Goal: Task Accomplishment & Management: Use online tool/utility

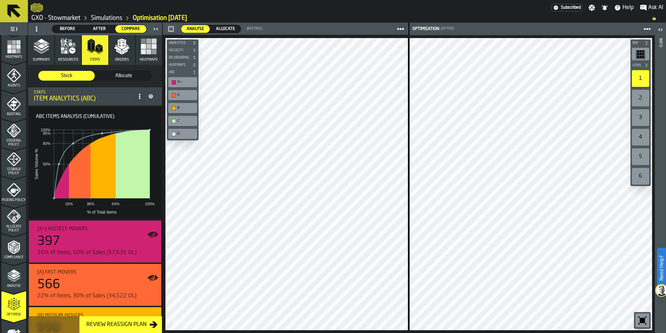
click at [41, 48] on polygon "button" at bounding box center [41, 46] width 8 height 5
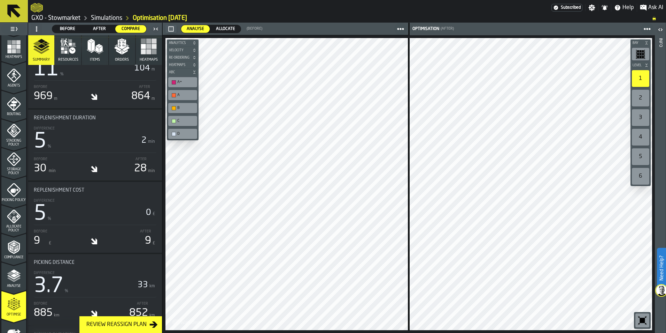
scroll to position [1644, 0]
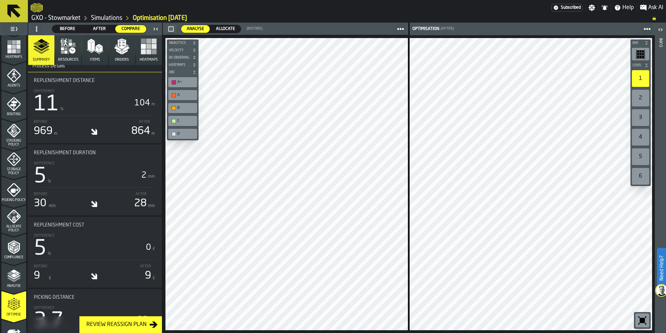
click at [14, 11] on icon at bounding box center [13, 11] width 13 height 13
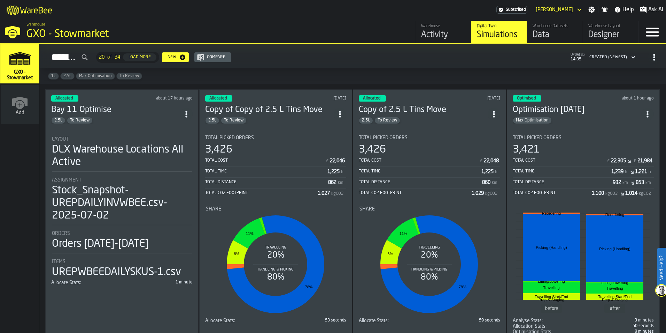
click at [144, 120] on div "2.5L To Review" at bounding box center [115, 120] width 129 height 7
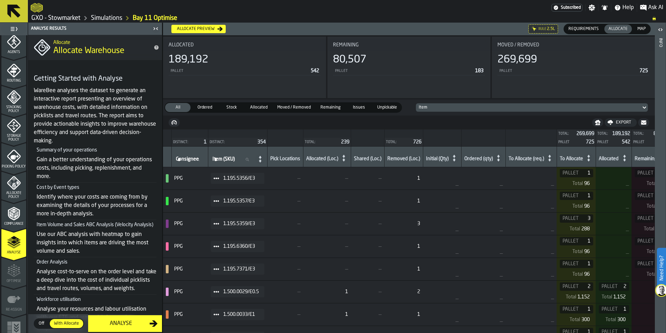
scroll to position [209, 0]
click at [15, 277] on div "Optimise" at bounding box center [13, 271] width 25 height 19
click at [119, 324] on div "Analyse" at bounding box center [120, 323] width 57 height 8
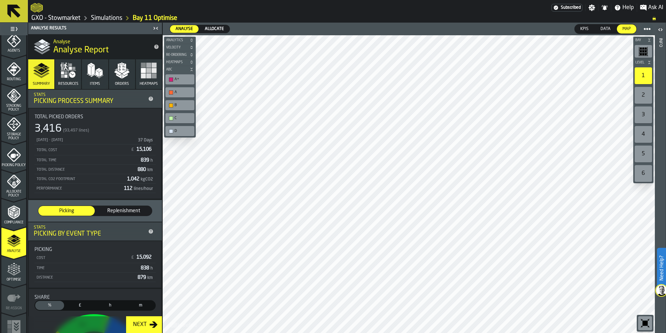
click at [64, 80] on button "Resources" at bounding box center [68, 74] width 26 height 30
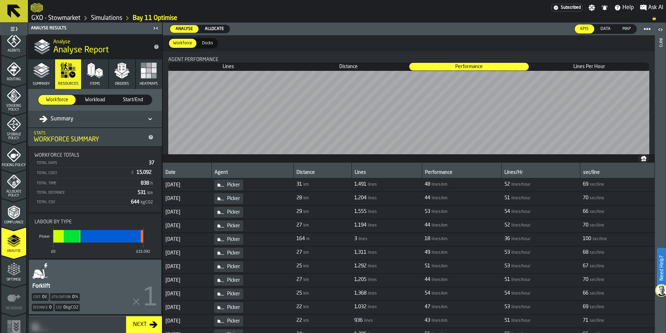
click at [14, 15] on icon at bounding box center [14, 11] width 17 height 17
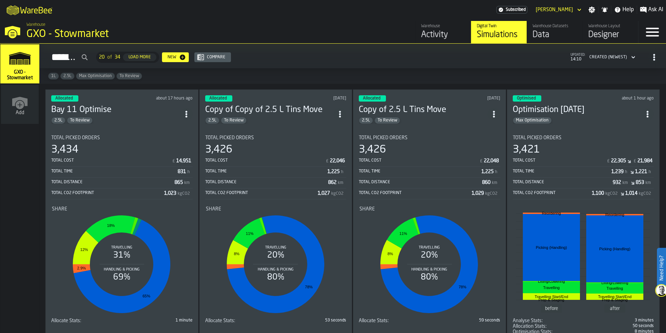
drag, startPoint x: 186, startPoint y: 113, endPoint x: 157, endPoint y: 113, distance: 29.3
click at [157, 113] on h3 "Bay 11 Optimise" at bounding box center [115, 109] width 129 height 11
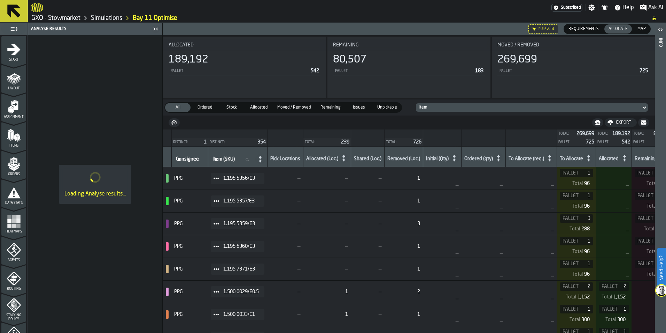
click at [12, 14] on icon at bounding box center [14, 11] width 17 height 17
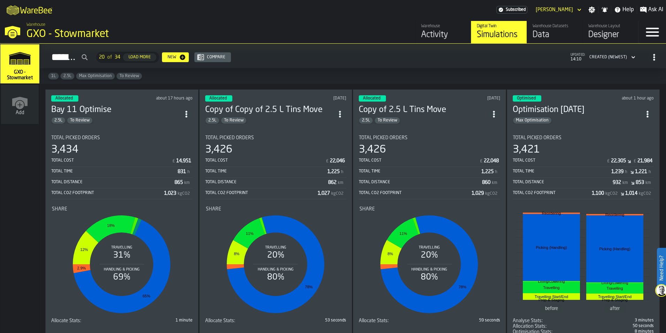
click at [187, 113] on circle "ItemListCard-DashboardItemContainer" at bounding box center [186, 114] width 2 height 2
click at [176, 161] on div "Duplicate" at bounding box center [172, 160] width 36 height 8
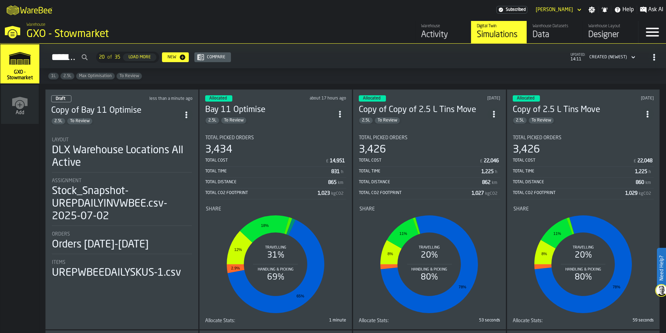
click at [155, 125] on div "Draft less than a minute ago Copy of Bay 11 Optimise 2.5L To Review Layout DLX …" at bounding box center [121, 209] width 153 height 240
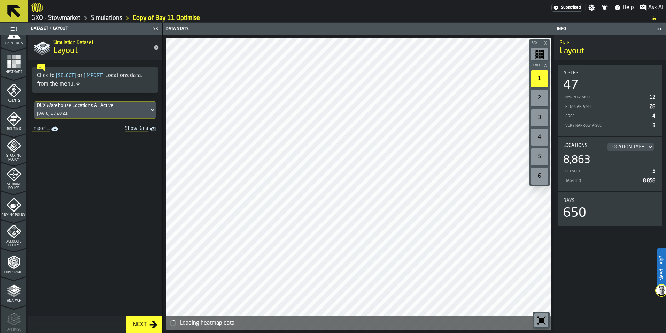
scroll to position [217, 0]
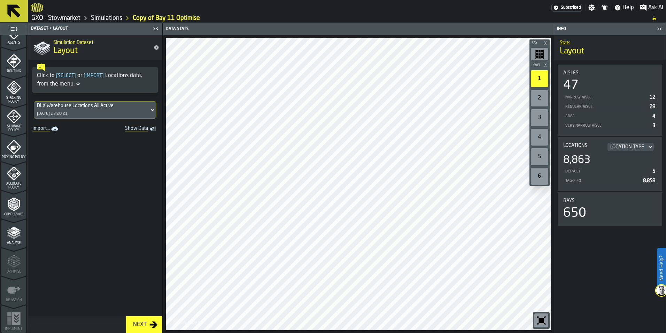
click at [9, 185] on span "Allocate Policy" at bounding box center [13, 186] width 25 height 8
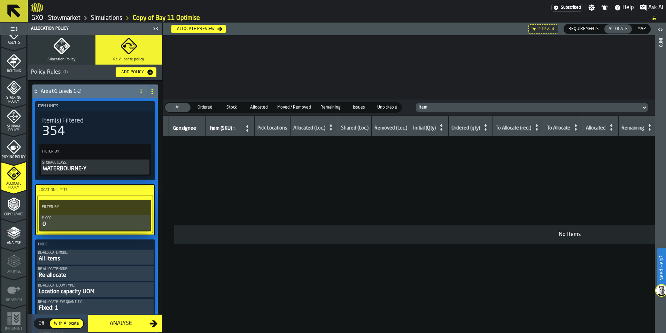
click at [55, 47] on icon "button" at bounding box center [61, 46] width 17 height 17
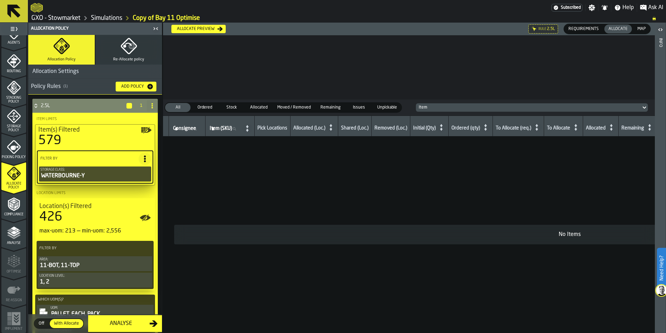
click at [136, 51] on button "Re-Allocate policy" at bounding box center [129, 50] width 67 height 30
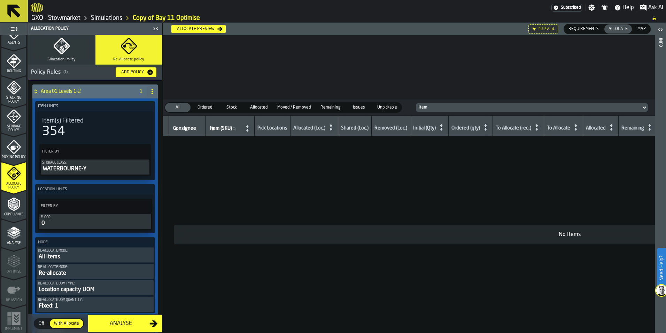
click at [188, 29] on div "Allocate preview" at bounding box center [195, 28] width 43 height 5
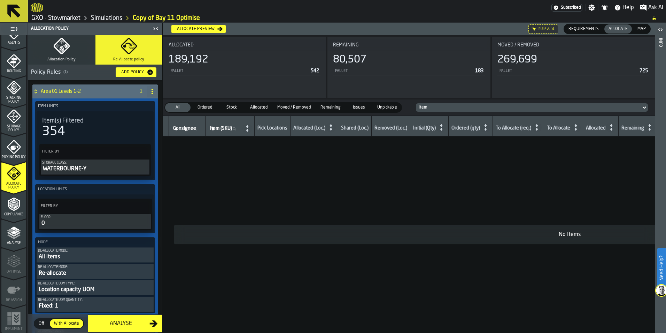
click at [125, 325] on div "Analyse" at bounding box center [120, 323] width 57 height 8
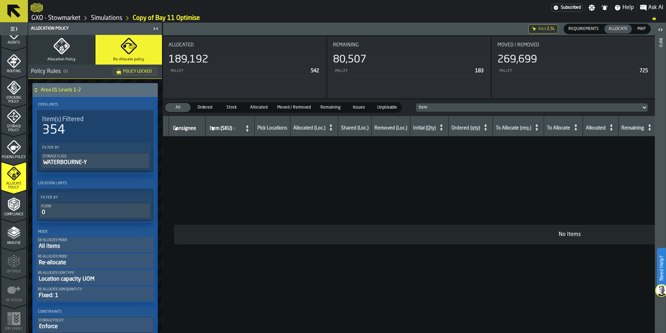
click at [5, 237] on div "Analyse" at bounding box center [13, 235] width 25 height 19
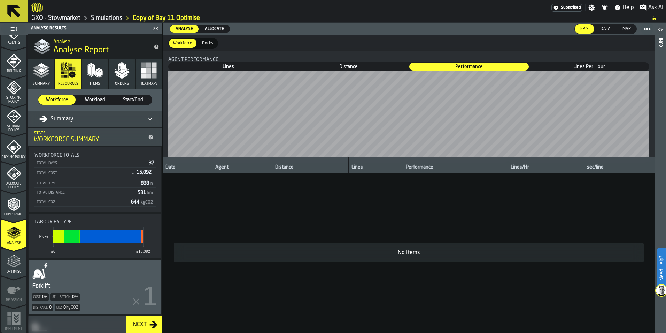
click at [7, 261] on icon "menu Optimise" at bounding box center [14, 261] width 14 height 14
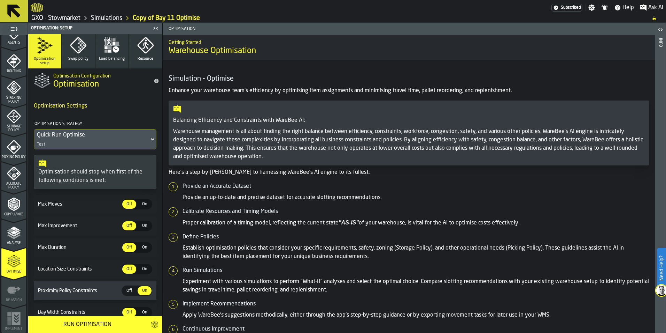
click at [71, 323] on div "Run Optimisation" at bounding box center [87, 324] width 110 height 8
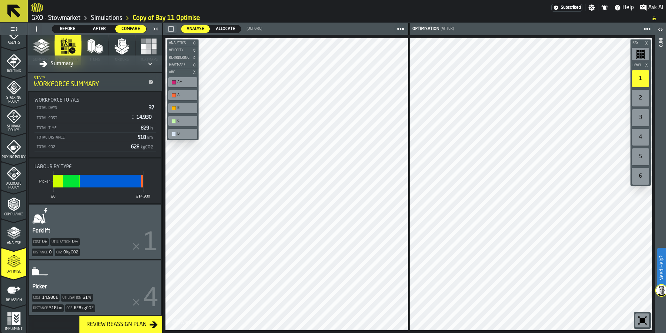
scroll to position [0, 0]
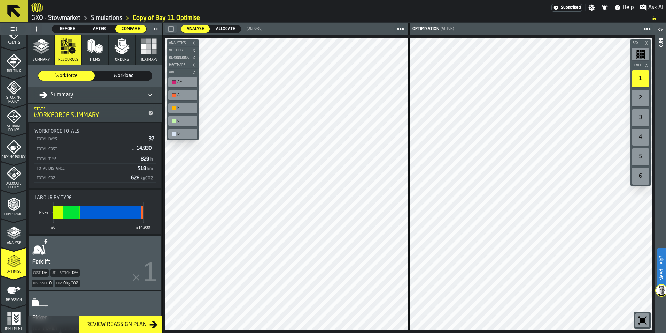
click at [37, 55] on button "Summary" at bounding box center [41, 50] width 26 height 30
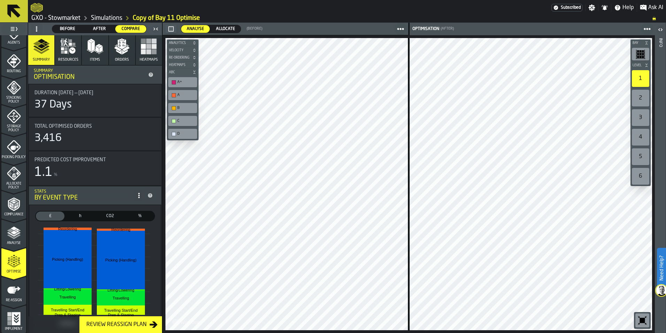
click at [96, 53] on icon "button" at bounding box center [95, 46] width 17 height 17
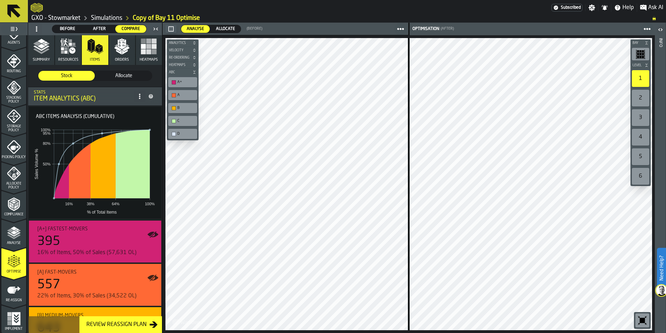
click at [148, 54] on rect "button" at bounding box center [148, 51] width 5 height 5
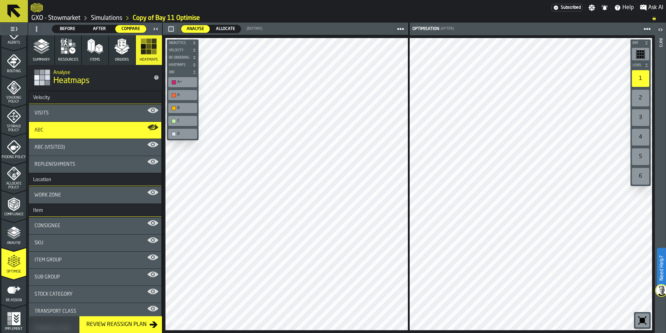
click at [90, 54] on icon "button" at bounding box center [95, 46] width 17 height 17
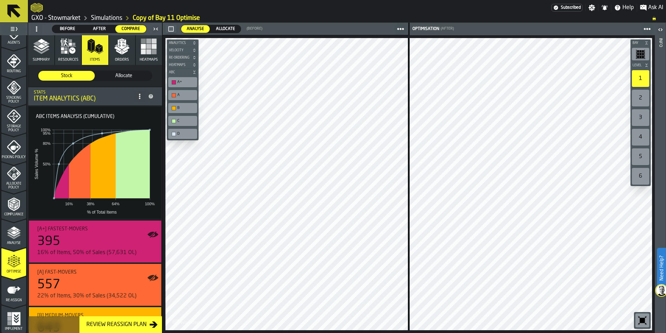
click at [61, 53] on icon "button" at bounding box center [62, 52] width 3 height 3
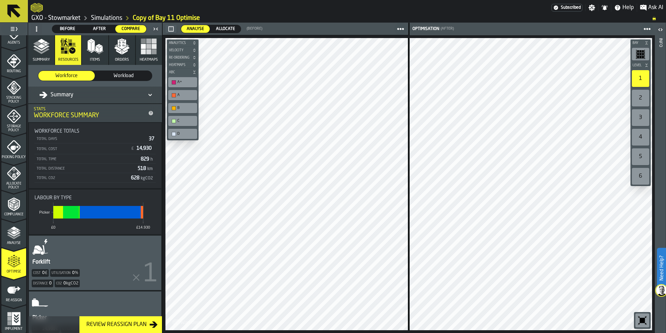
click at [109, 76] on span "Workload" at bounding box center [123, 75] width 51 height 7
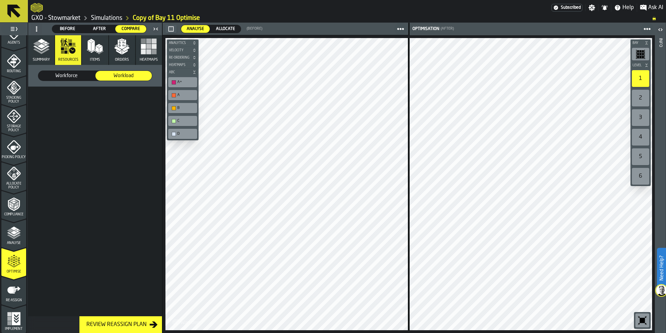
click at [70, 73] on span "Workforce" at bounding box center [66, 75] width 51 height 7
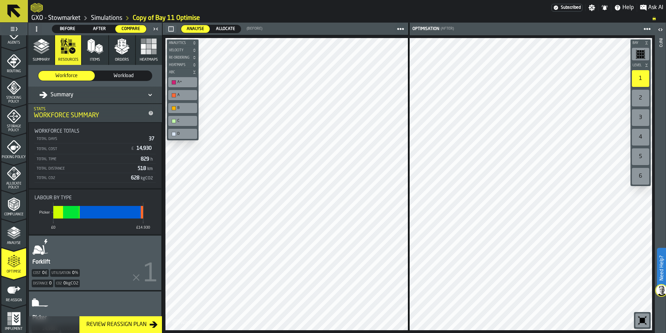
click at [46, 44] on polyline "button" at bounding box center [48, 44] width 4 height 2
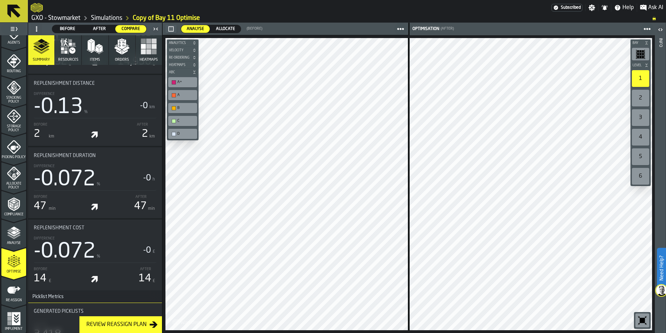
scroll to position [1847, 0]
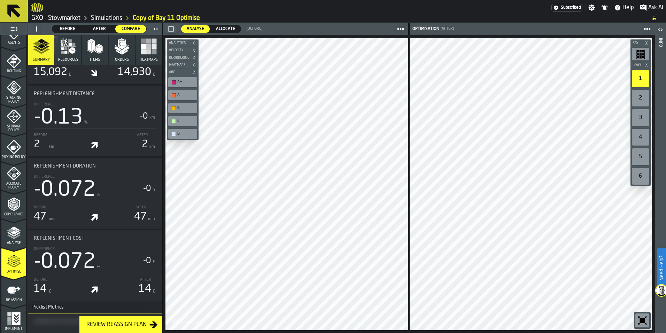
drag, startPoint x: 159, startPoint y: 283, endPoint x: 160, endPoint y: 288, distance: 4.3
click at [160, 288] on div "Summary Resources Items Orders Heatmaps Summary Optimisation Duration [DATE] — …" at bounding box center [95, 183] width 134 height 297
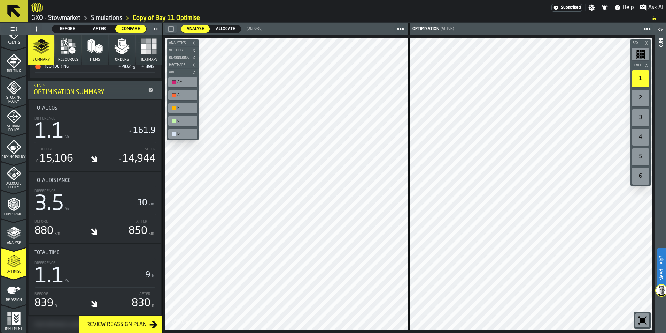
scroll to position [287, 0]
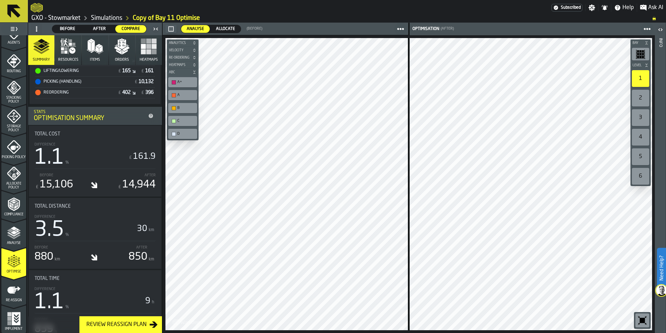
click at [12, 63] on icon "menu Routing" at bounding box center [14, 61] width 14 height 14
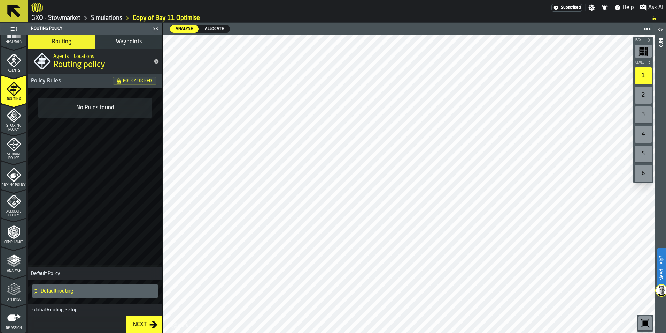
scroll to position [147, 0]
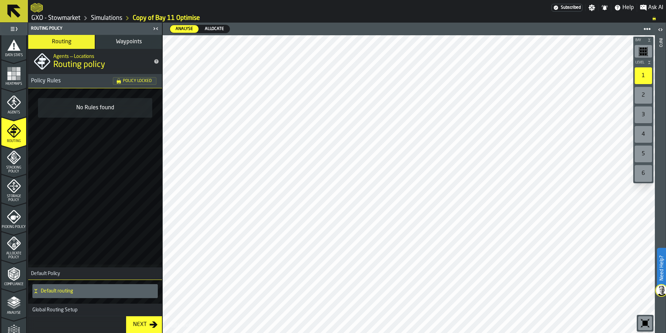
click at [10, 110] on span "Agents" at bounding box center [13, 112] width 25 height 4
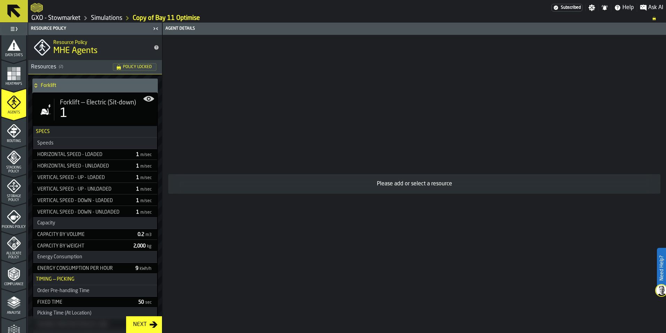
click at [144, 327] on div "Next" at bounding box center [139, 324] width 19 height 8
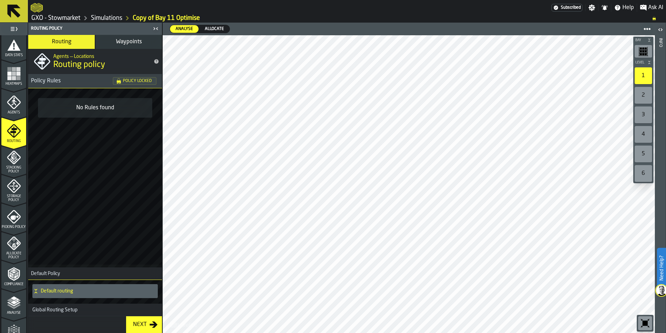
click at [118, 42] on span "Waypoints" at bounding box center [129, 42] width 26 height 6
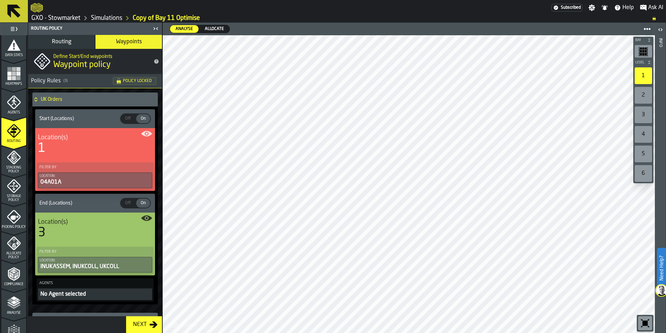
click at [141, 326] on div "Next" at bounding box center [139, 324] width 19 height 8
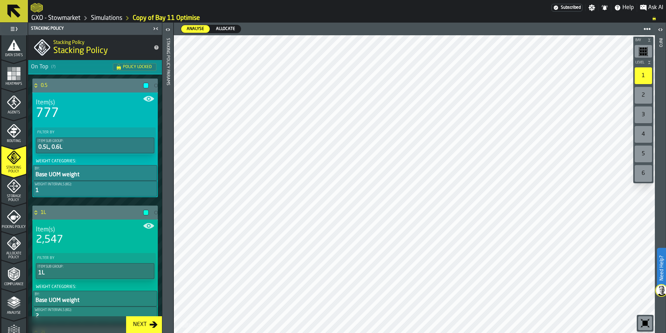
click at [17, 225] on span "Picking Policy" at bounding box center [13, 227] width 25 height 4
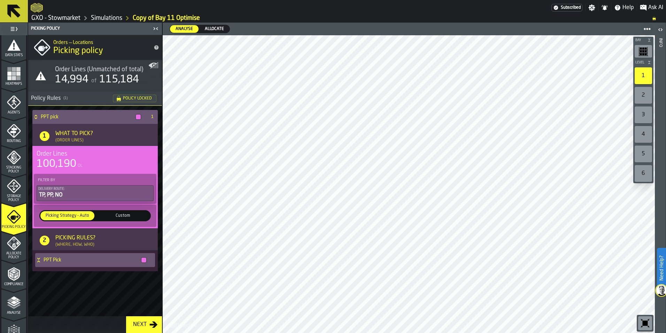
click at [210, 29] on span "Allocate" at bounding box center [214, 29] width 25 height 6
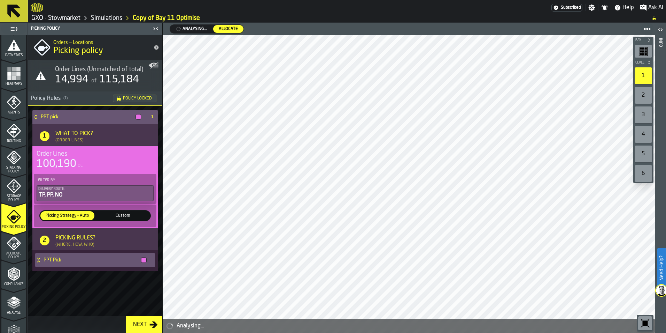
click at [7, 48] on icon "menu Data Stats" at bounding box center [14, 45] width 14 height 14
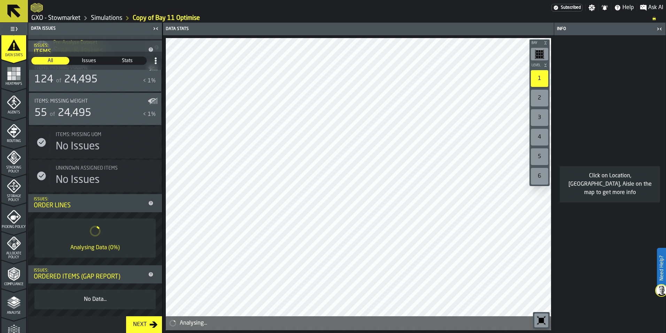
scroll to position [246, 0]
click at [19, 78] on rect "menu Heatmaps" at bounding box center [18, 78] width 4 height 4
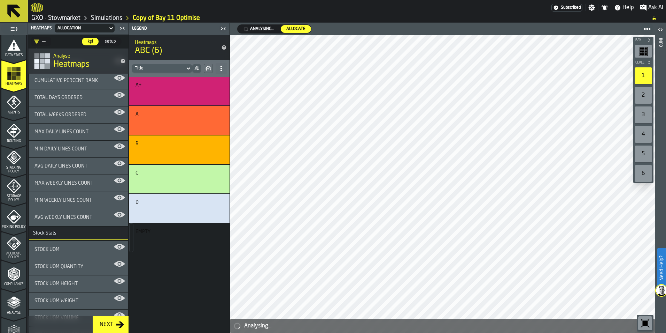
scroll to position [383, 0]
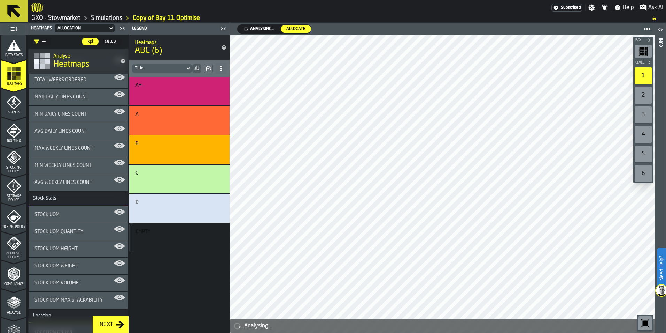
click at [15, 112] on span "Agents" at bounding box center [13, 112] width 25 height 4
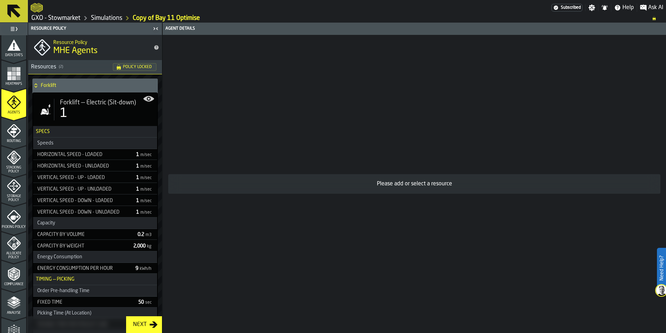
click at [147, 97] on icon "button-toggle-Show on Map" at bounding box center [148, 98] width 11 height 11
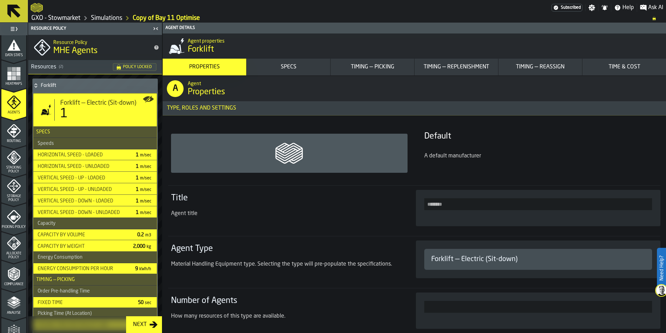
click at [147, 97] on icon "button-toggle-Show on Map" at bounding box center [148, 98] width 11 height 11
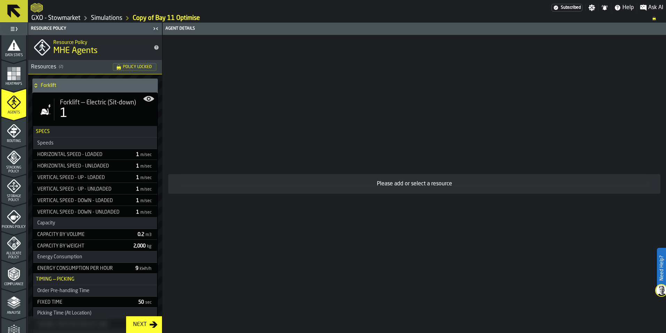
click at [147, 97] on icon "button-toggle-Show on Map" at bounding box center [148, 98] width 11 height 11
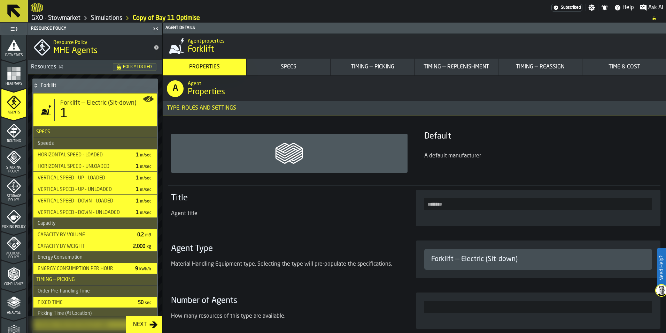
click at [147, 97] on icon "button-toggle-Show on Map" at bounding box center [148, 98] width 11 height 11
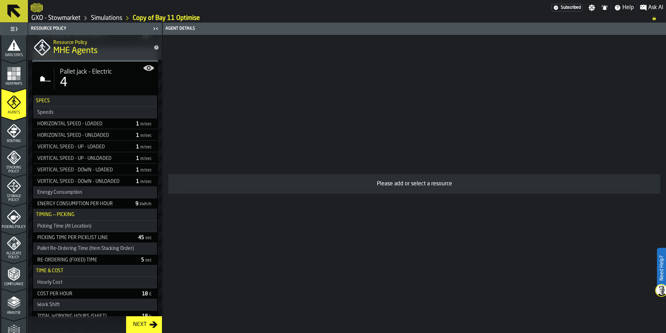
scroll to position [472, 0]
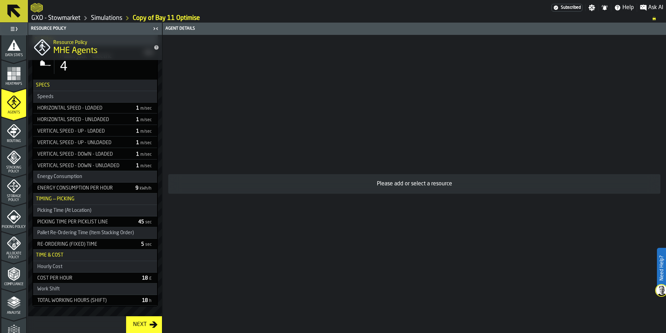
click at [75, 52] on span "MHE Agents" at bounding box center [75, 50] width 44 height 11
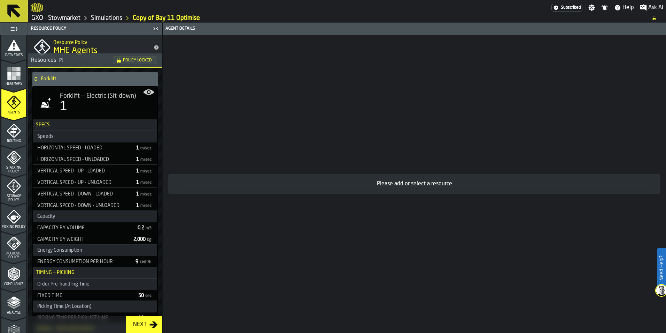
scroll to position [0, 0]
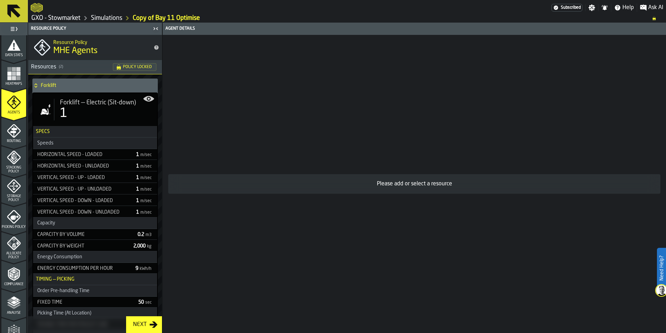
click at [37, 83] on icon at bounding box center [35, 86] width 7 height 6
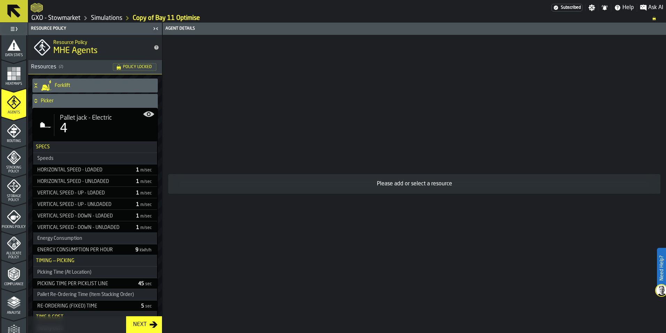
click at [87, 116] on span "Pallet jack - Electric" at bounding box center [86, 118] width 52 height 8
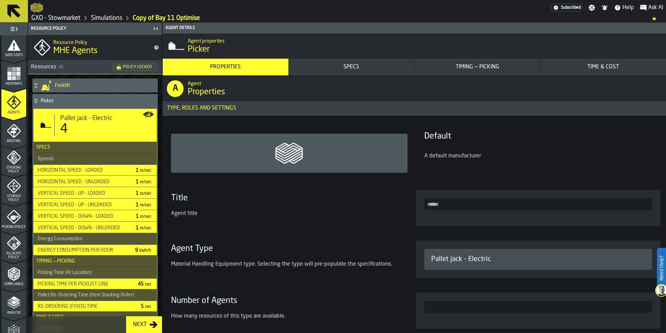
click at [487, 64] on div "Timing — Picking" at bounding box center [478, 67] width 120 height 8
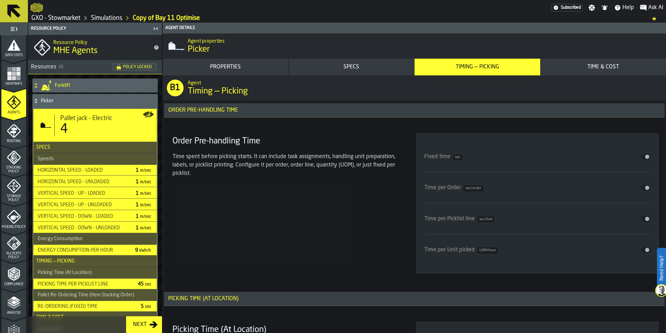
click at [10, 78] on rect "menu Heatmaps" at bounding box center [9, 78] width 4 height 4
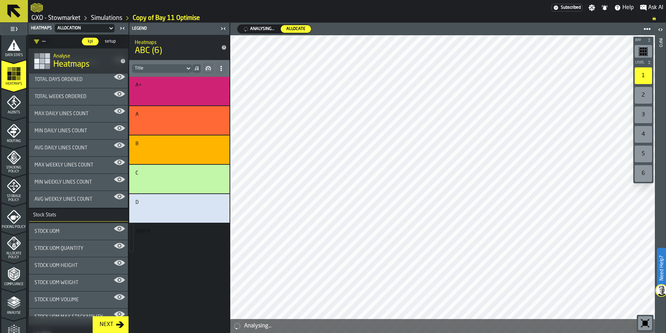
scroll to position [158, 0]
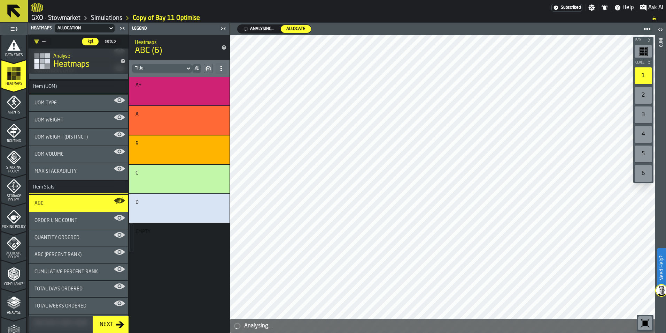
click at [17, 137] on icon "menu Routing" at bounding box center [14, 131] width 14 height 14
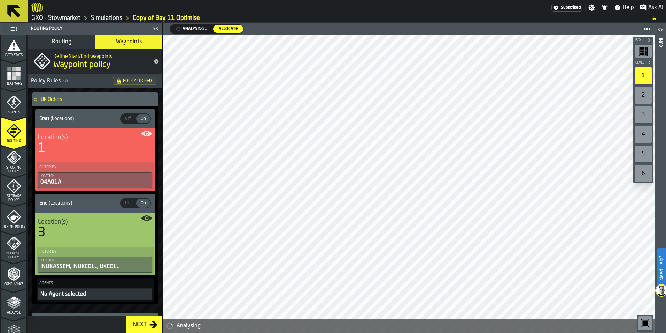
click at [20, 228] on span "Picking Policy" at bounding box center [13, 227] width 25 height 4
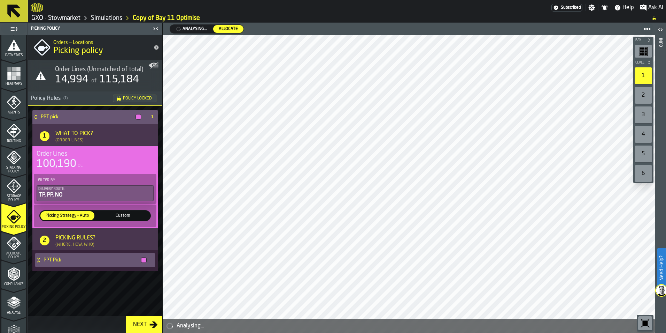
click at [143, 321] on div "Next" at bounding box center [139, 324] width 19 height 8
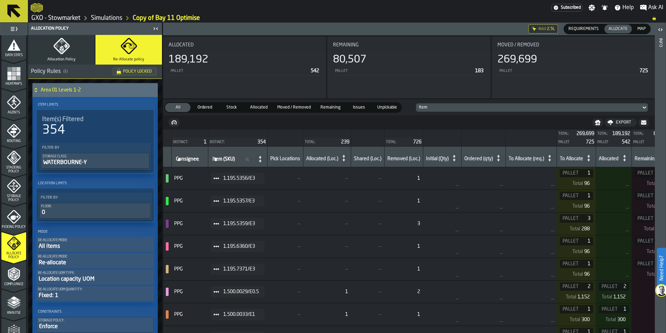
click at [643, 30] on span "Map" at bounding box center [642, 29] width 14 height 6
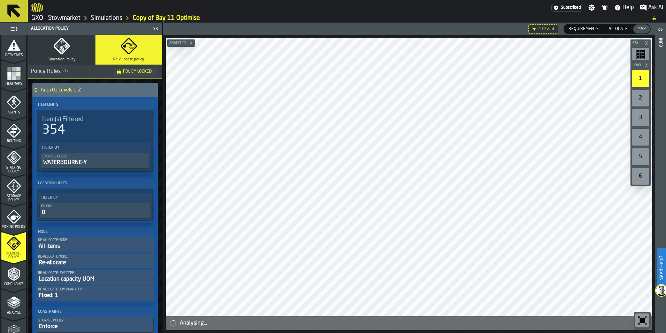
click at [69, 56] on button "Allocation Policy" at bounding box center [61, 50] width 67 height 30
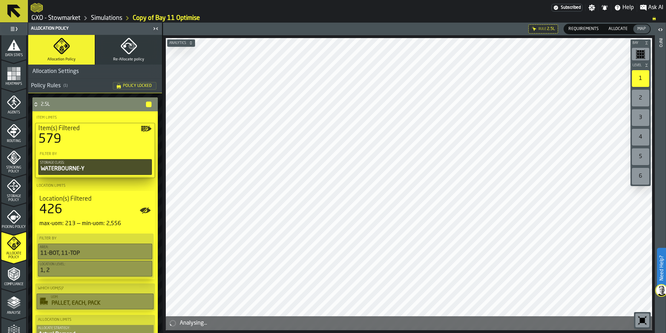
click at [132, 52] on icon "button" at bounding box center [129, 46] width 17 height 17
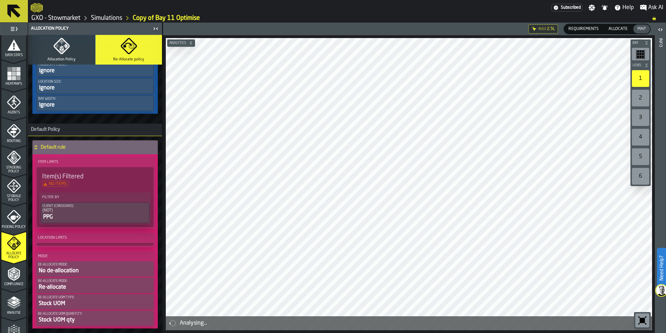
scroll to position [311, 0]
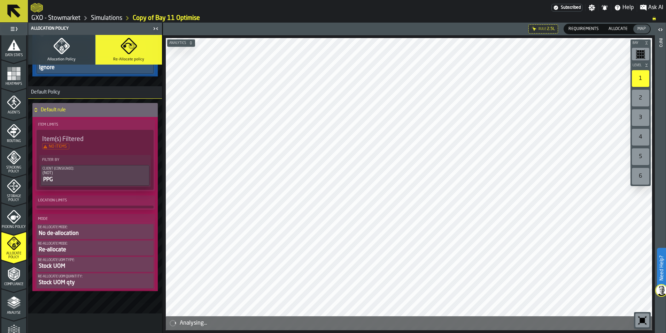
click at [12, 306] on polyline "menu Analyse" at bounding box center [14, 306] width 14 height 5
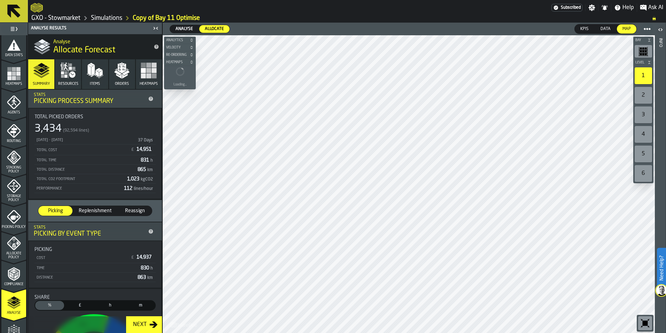
click at [190, 30] on span "Analyse" at bounding box center [184, 29] width 23 height 6
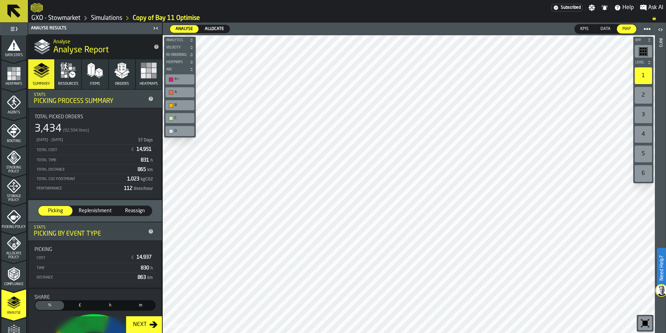
click at [608, 28] on span "Data" at bounding box center [606, 29] width 16 height 6
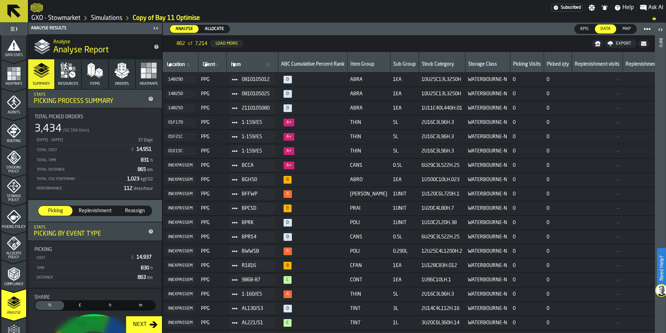
click at [582, 31] on span "KPIs" at bounding box center [585, 29] width 14 height 6
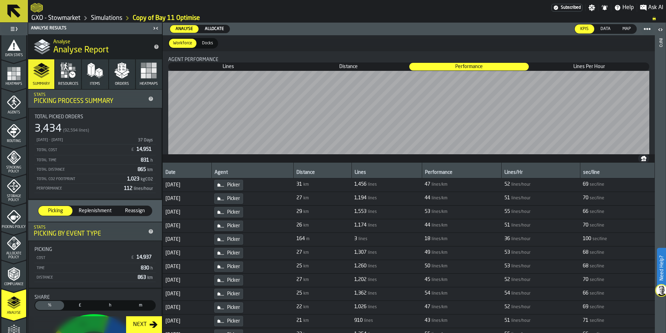
click at [583, 66] on span "Lines Per Hour" at bounding box center [589, 66] width 119 height 7
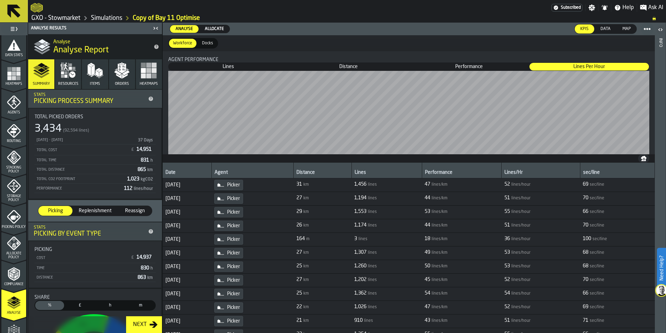
click at [583, 66] on span "Lines Per Hour" at bounding box center [589, 66] width 119 height 7
click at [603, 29] on span "Data" at bounding box center [606, 29] width 16 height 6
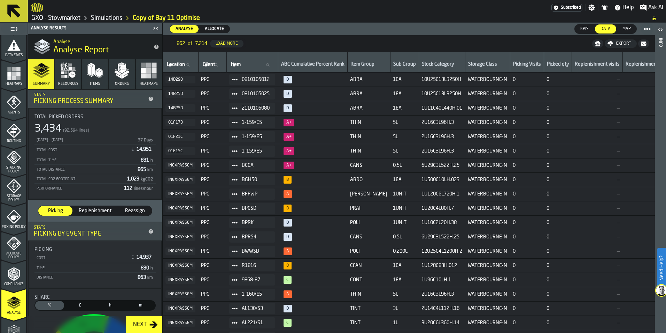
click at [625, 29] on span "Map" at bounding box center [627, 29] width 14 height 6
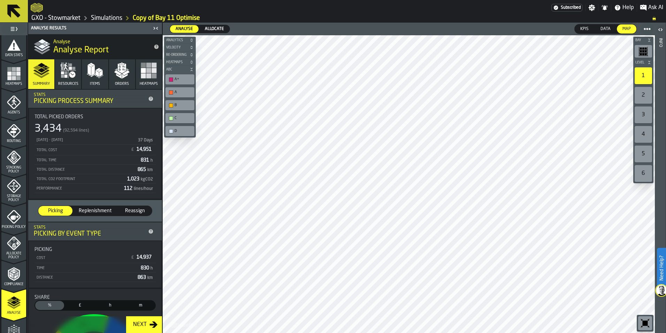
click at [74, 78] on icon "button" at bounding box center [68, 70] width 17 height 17
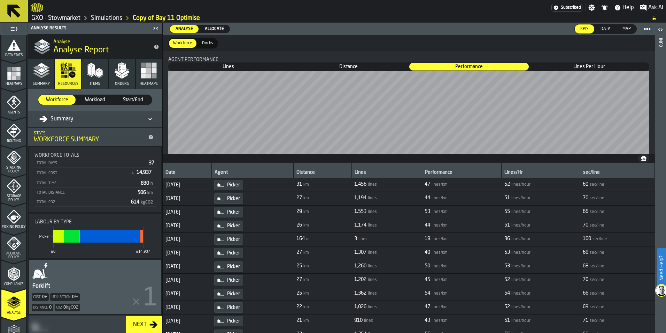
scroll to position [57, 0]
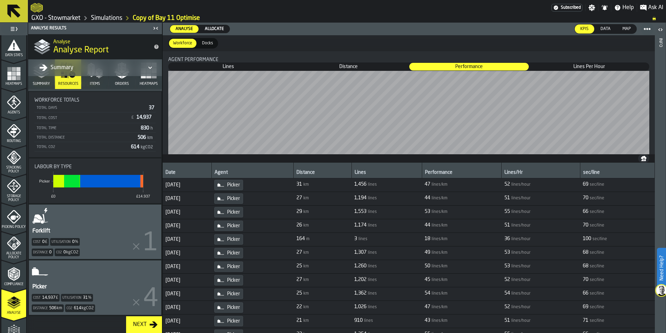
click at [70, 278] on div "Picker Cost 14,937 £ Utilisation 31 % Distance 506 km Co2 614 kgCO2" at bounding box center [95, 287] width 132 height 54
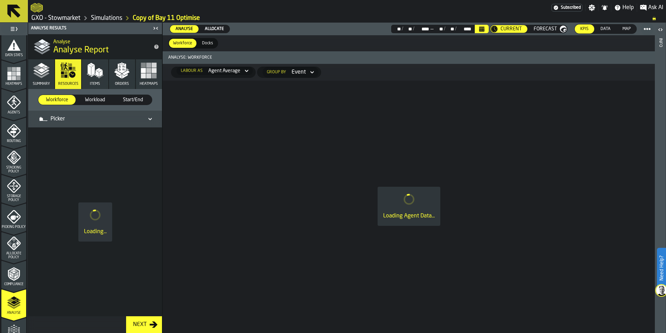
scroll to position [0, 0]
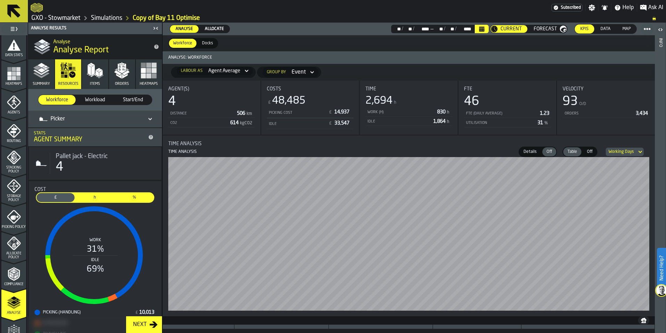
click at [129, 196] on span "%" at bounding box center [134, 197] width 35 height 6
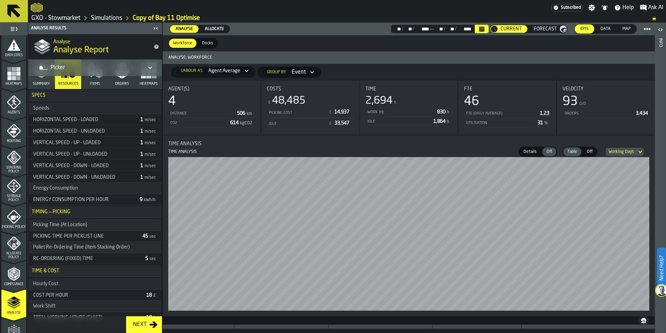
scroll to position [307, 0]
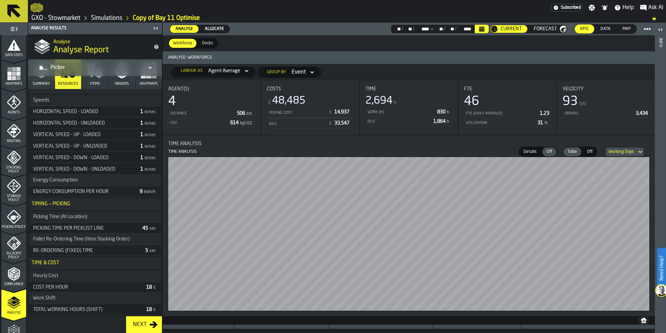
click at [483, 30] on icon "Calendar" at bounding box center [482, 29] width 5 height 3
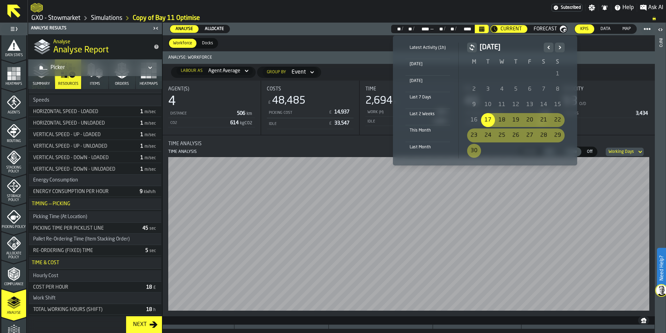
click at [561, 48] on icon "Next" at bounding box center [560, 47] width 7 height 8
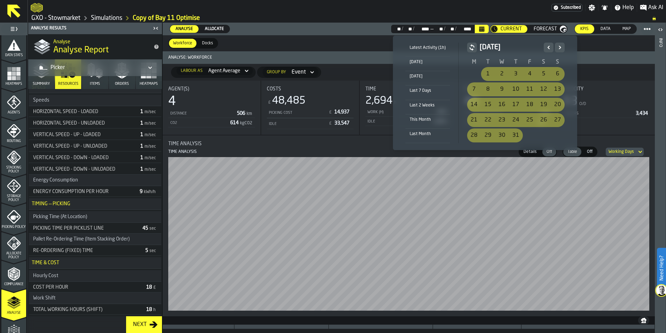
click at [561, 48] on icon "Next" at bounding box center [560, 47] width 7 height 8
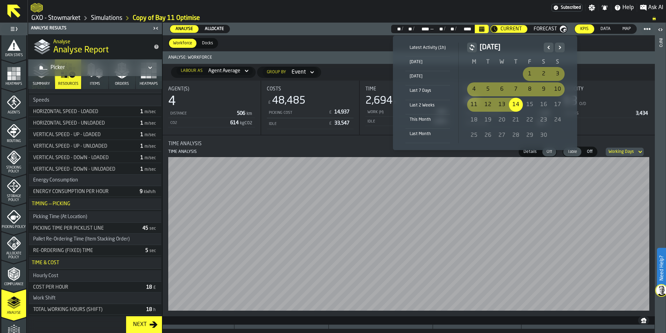
click at [469, 45] on icon "button-" at bounding box center [472, 47] width 7 height 8
click at [471, 47] on icon "button-" at bounding box center [472, 47] width 7 height 8
click at [546, 48] on icon "Previous" at bounding box center [549, 47] width 7 height 8
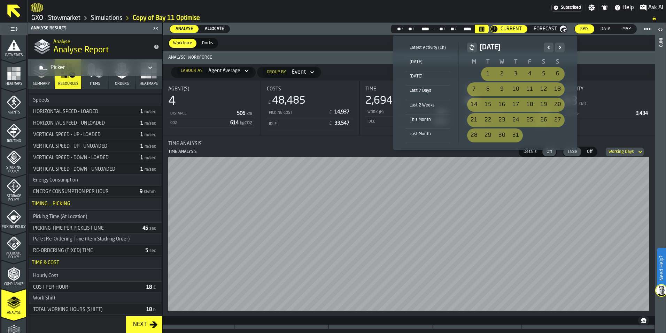
click at [560, 49] on icon "Next" at bounding box center [560, 47] width 7 height 8
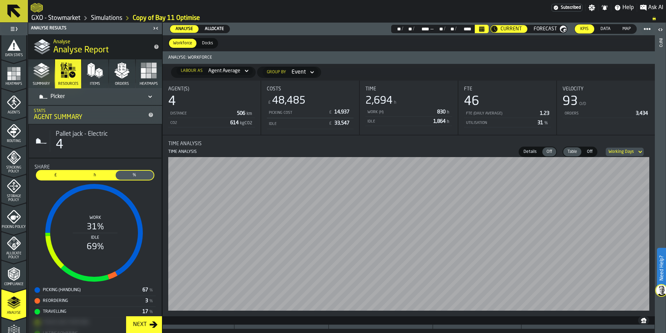
scroll to position [0, 0]
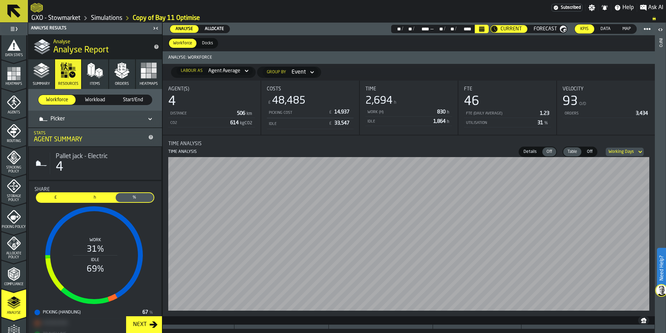
click at [102, 101] on span "Workload" at bounding box center [95, 99] width 32 height 7
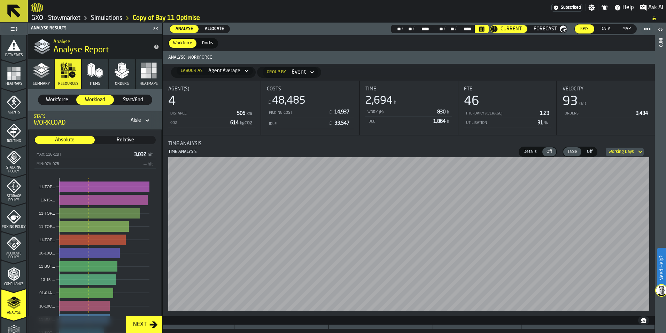
click at [134, 326] on div "Next" at bounding box center [139, 324] width 19 height 8
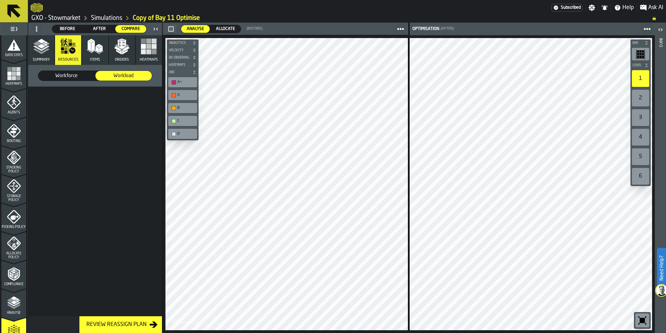
click at [654, 9] on span "Ask AI" at bounding box center [656, 7] width 15 height 8
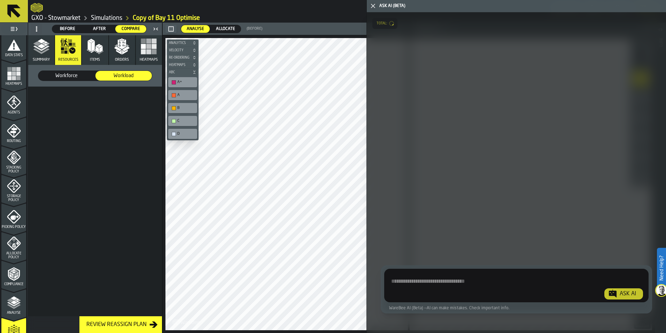
click at [419, 285] on textarea "Ask AI about the warehouse Activity" at bounding box center [516, 286] width 259 height 25
type textarea "**********"
click at [625, 295] on div "Ask AI" at bounding box center [628, 293] width 22 height 8
